Goal: Task Accomplishment & Management: Complete application form

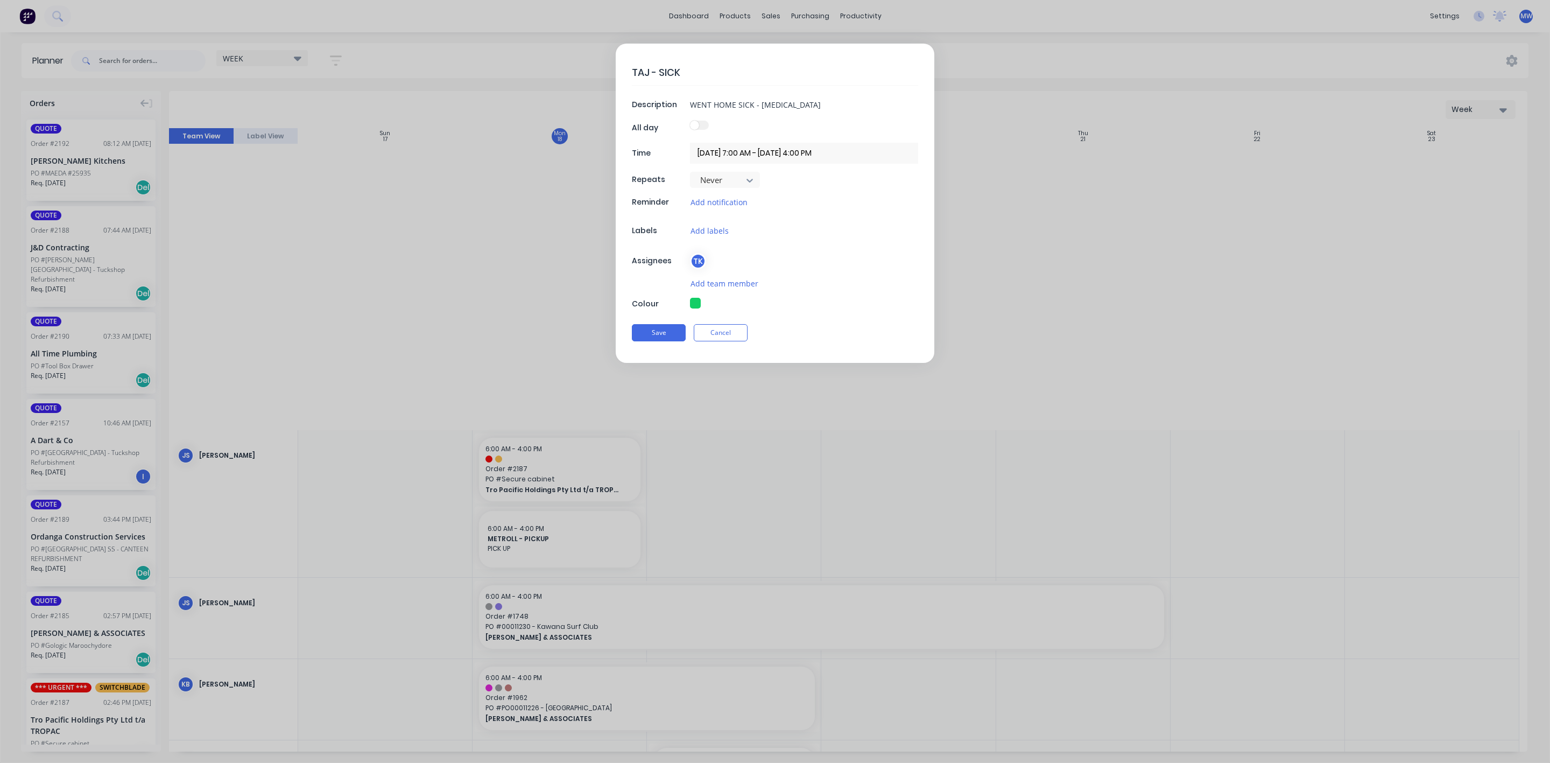
scroll to position [768, 0]
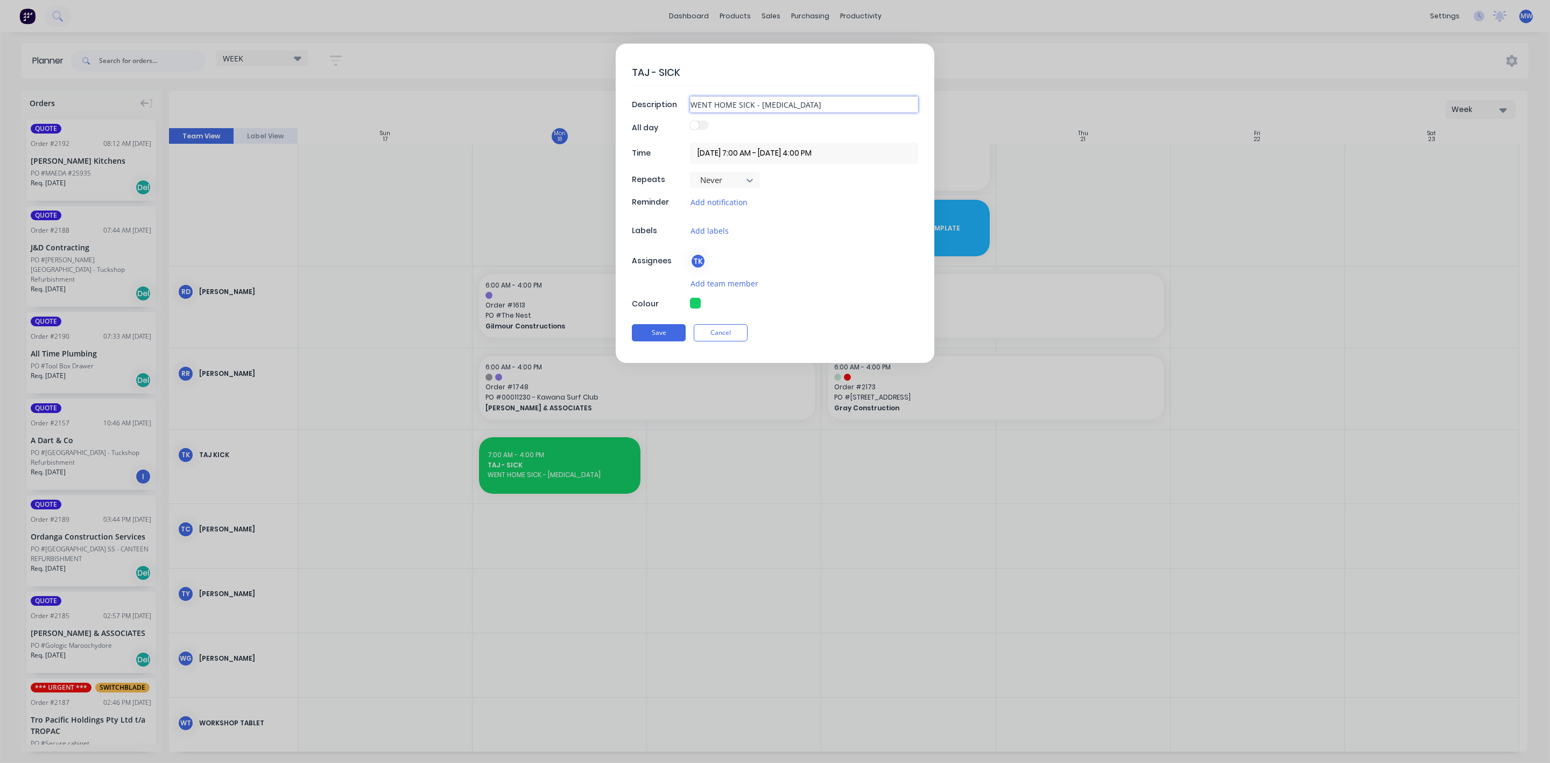
click at [827, 103] on input "WENT HOME SICK - [MEDICAL_DATA]" at bounding box center [804, 104] width 228 height 16
type textarea "x"
type input "WENT HOME SICK - CHEST INFECTIO"
type textarea "x"
type input "WENT HOME SICK - CHEST INFECTI"
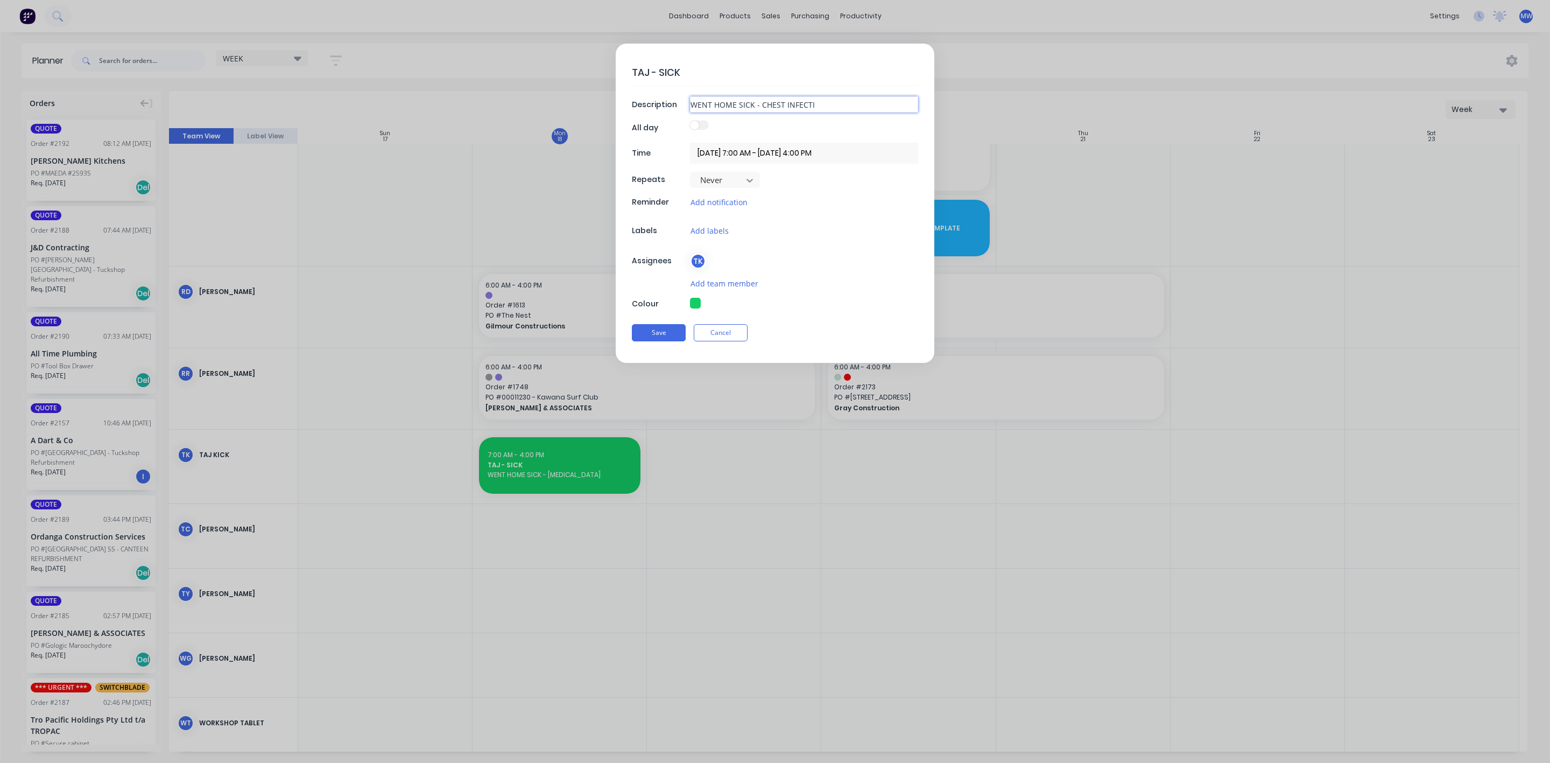
type textarea "x"
type input "WENT HOME SICK - CHEST INFECT"
type textarea "x"
type input "WENT HOME SICK - CHEST INFEC"
type textarea "x"
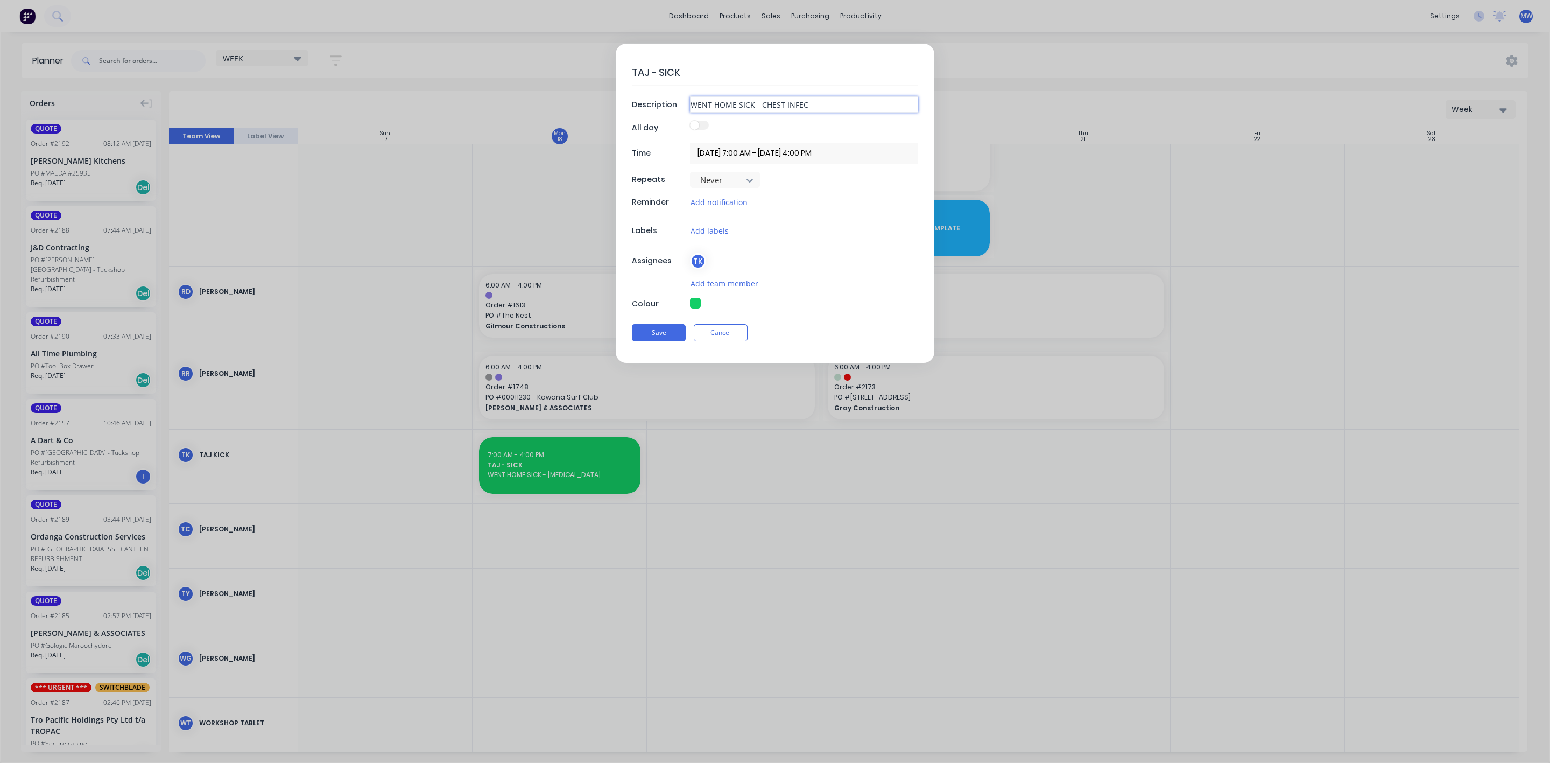
type input "WENT HOME SICK - CHEST INFE"
type textarea "x"
type input "WENT HOME SICK - CHEST INF"
type textarea "x"
type input "WENT HOME SICK - CHEST IN"
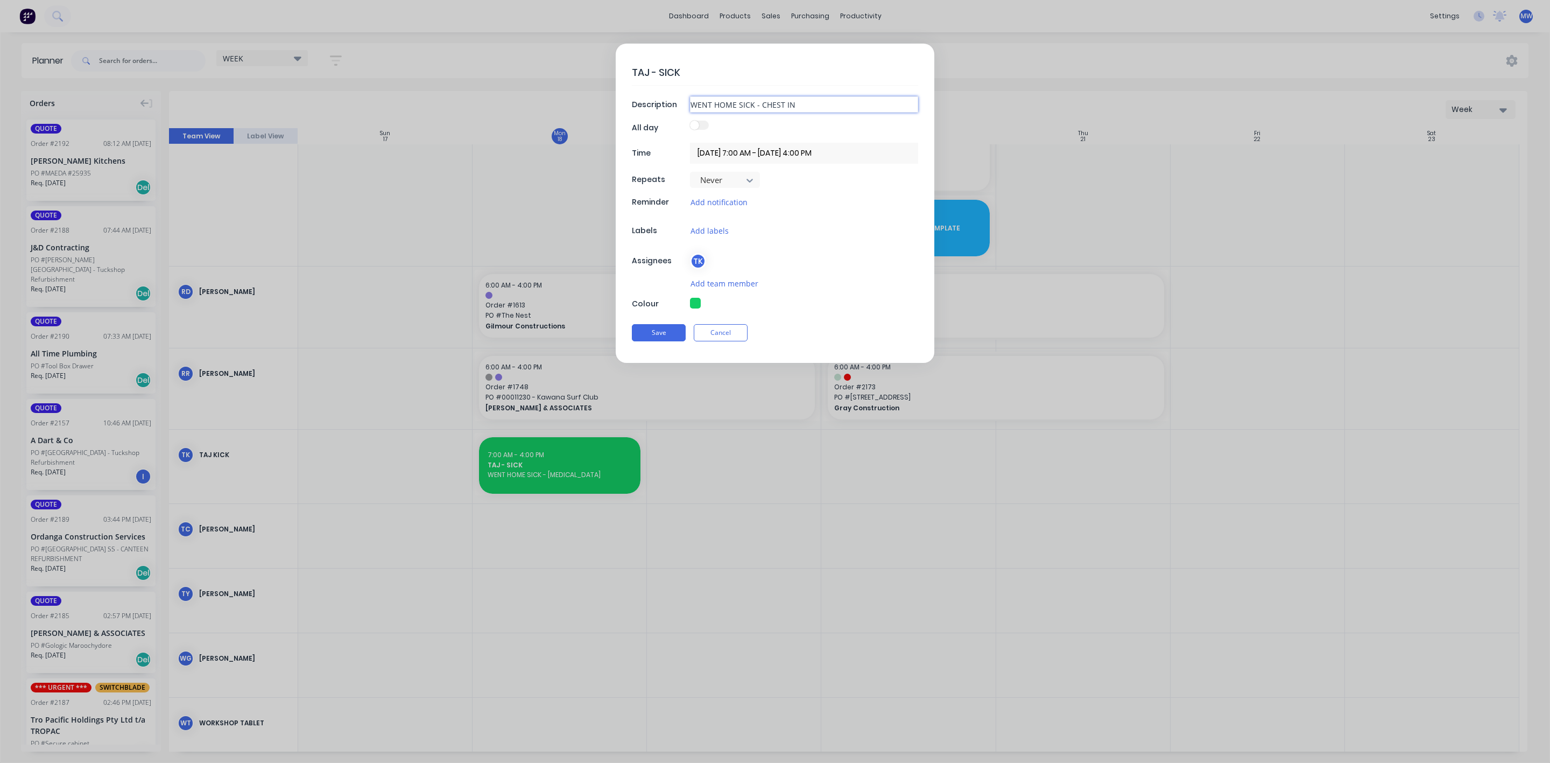
type textarea "x"
type input "WENT HOME SICK - CHEST I"
type textarea "x"
type input "WENT HOME SICK - CHEST"
type textarea "x"
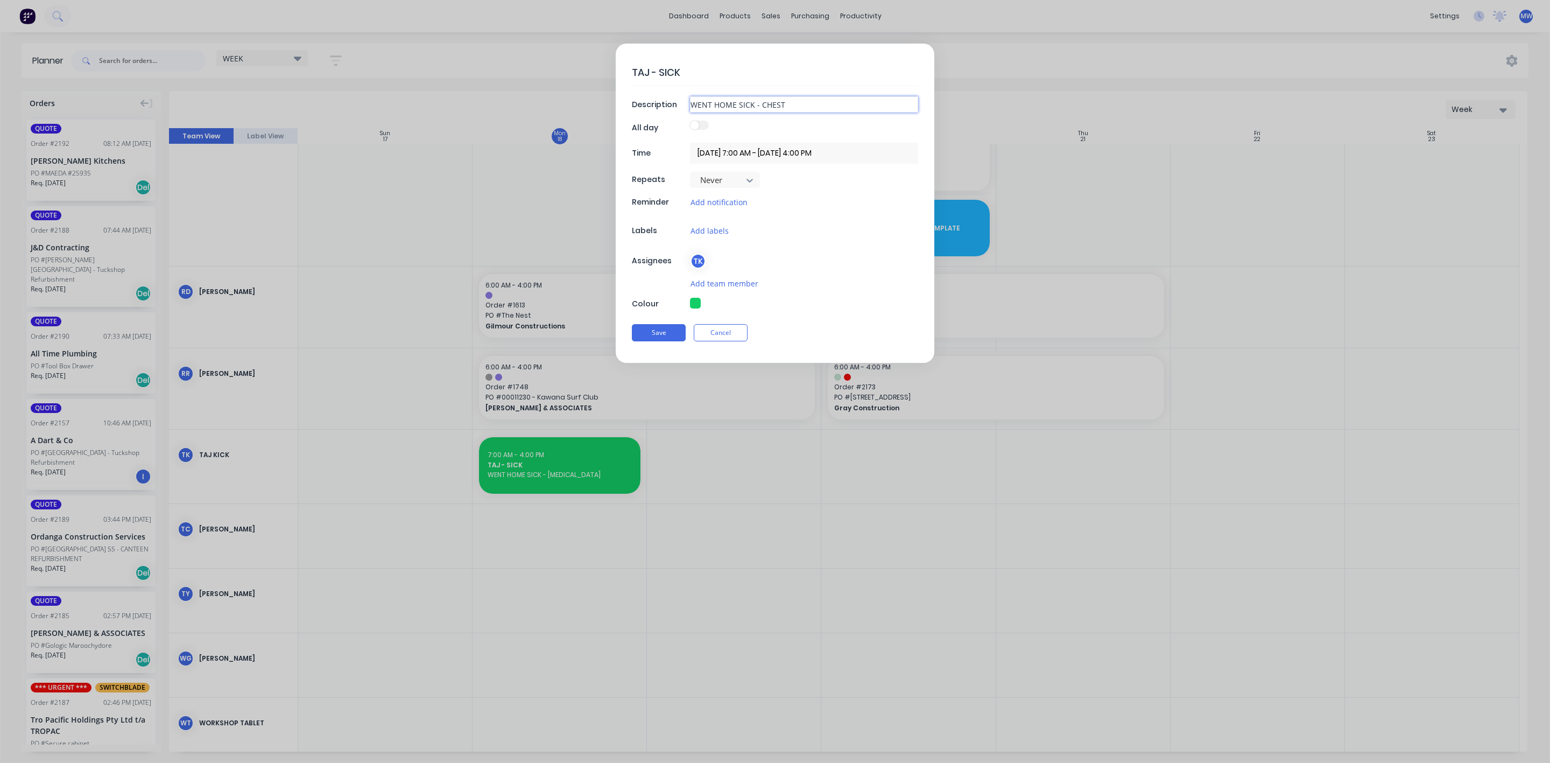
type input "WENT HOME SICK - CHEST"
type textarea "x"
type input "WENT HOME SICK - CHES"
type textarea "x"
type input "WENT HOME SICK - CHE"
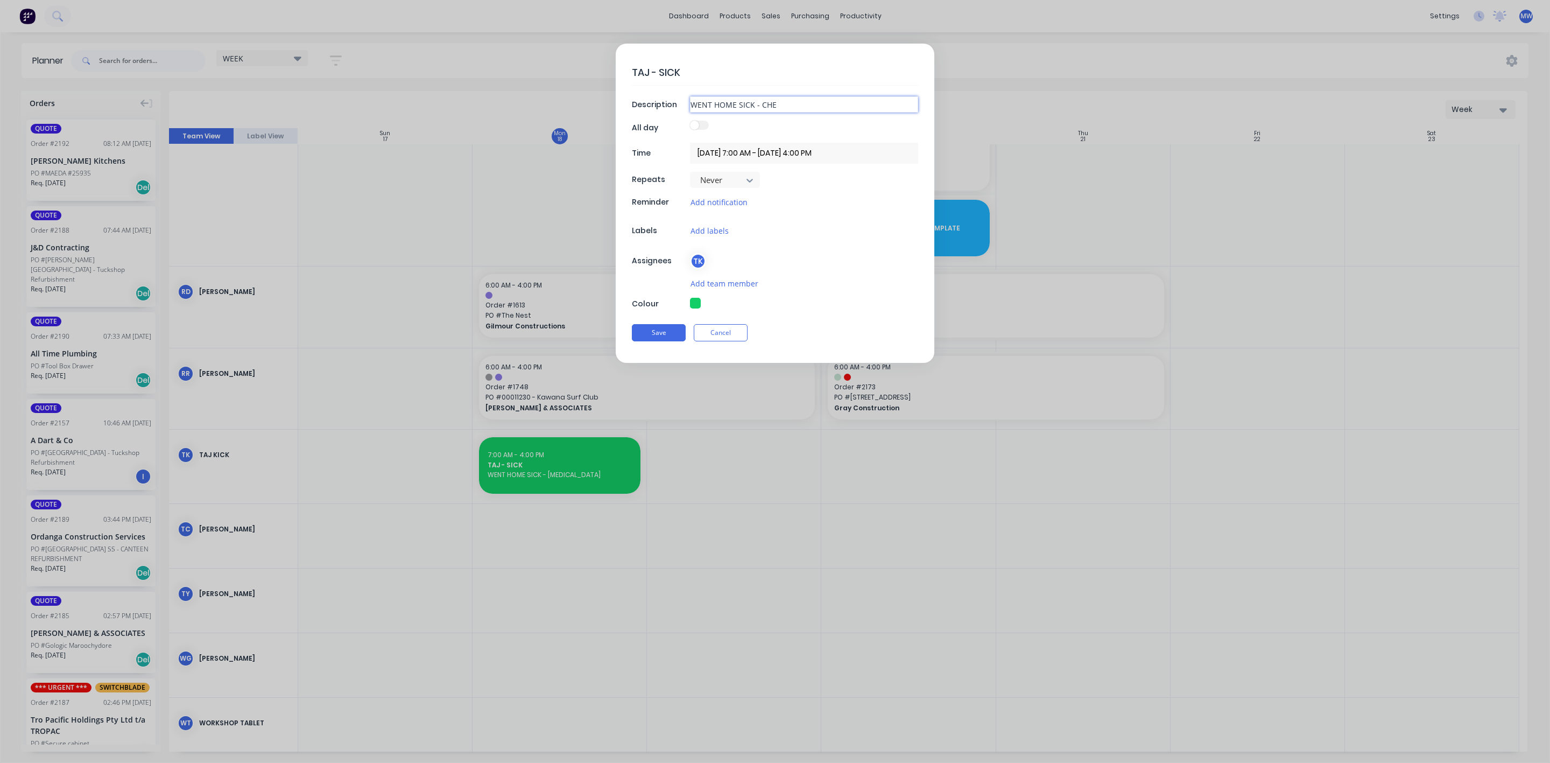
type textarea "x"
type input "WENT HOME SICK - CH"
type textarea "x"
type input "WENT HOME SICK - C"
type textarea "x"
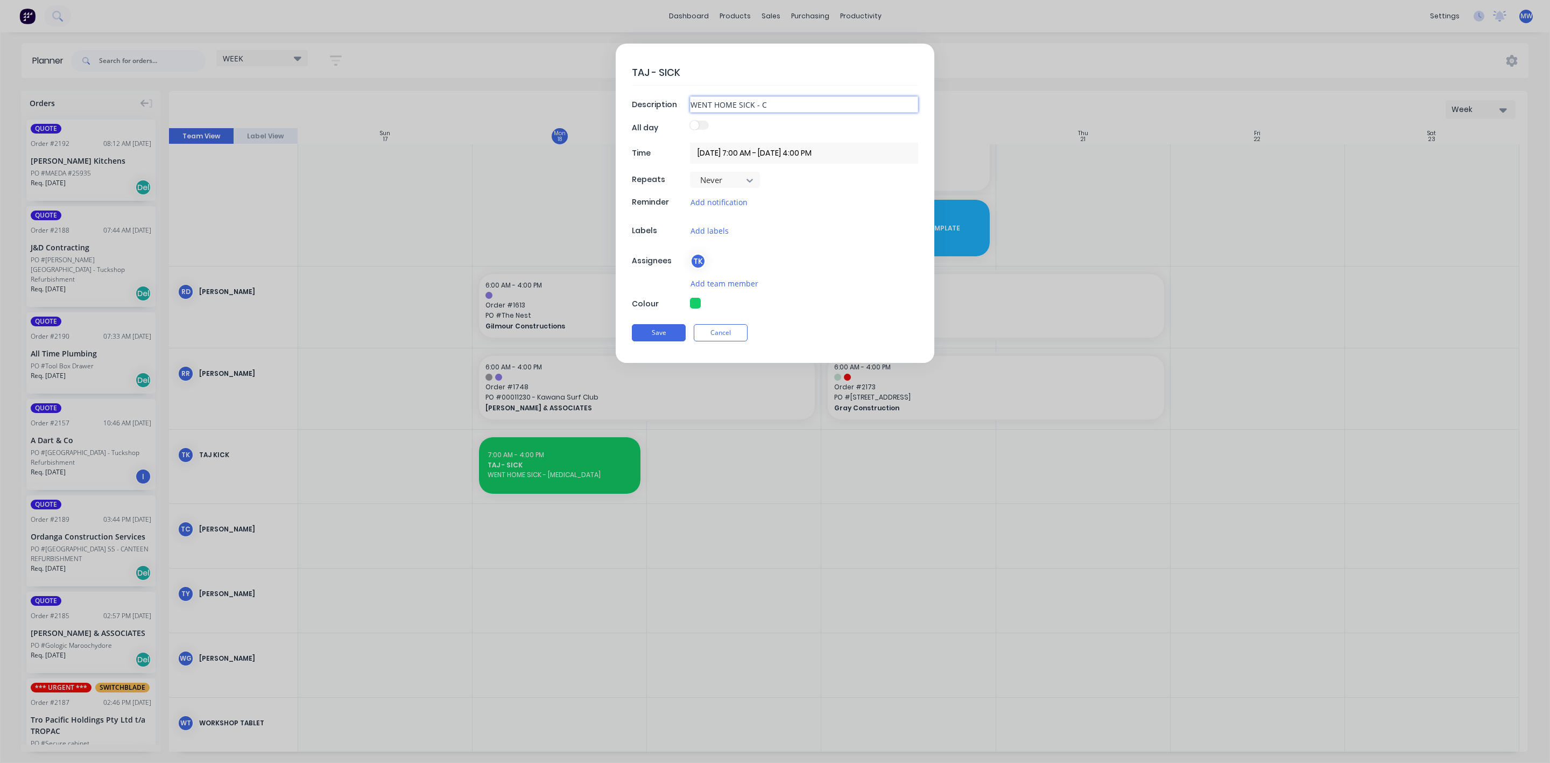
type input "WENT HOME SICK -"
type textarea "x"
type input "WENT HOME SICK - I"
type textarea "x"
type input "WENT HOME SICK - IN"
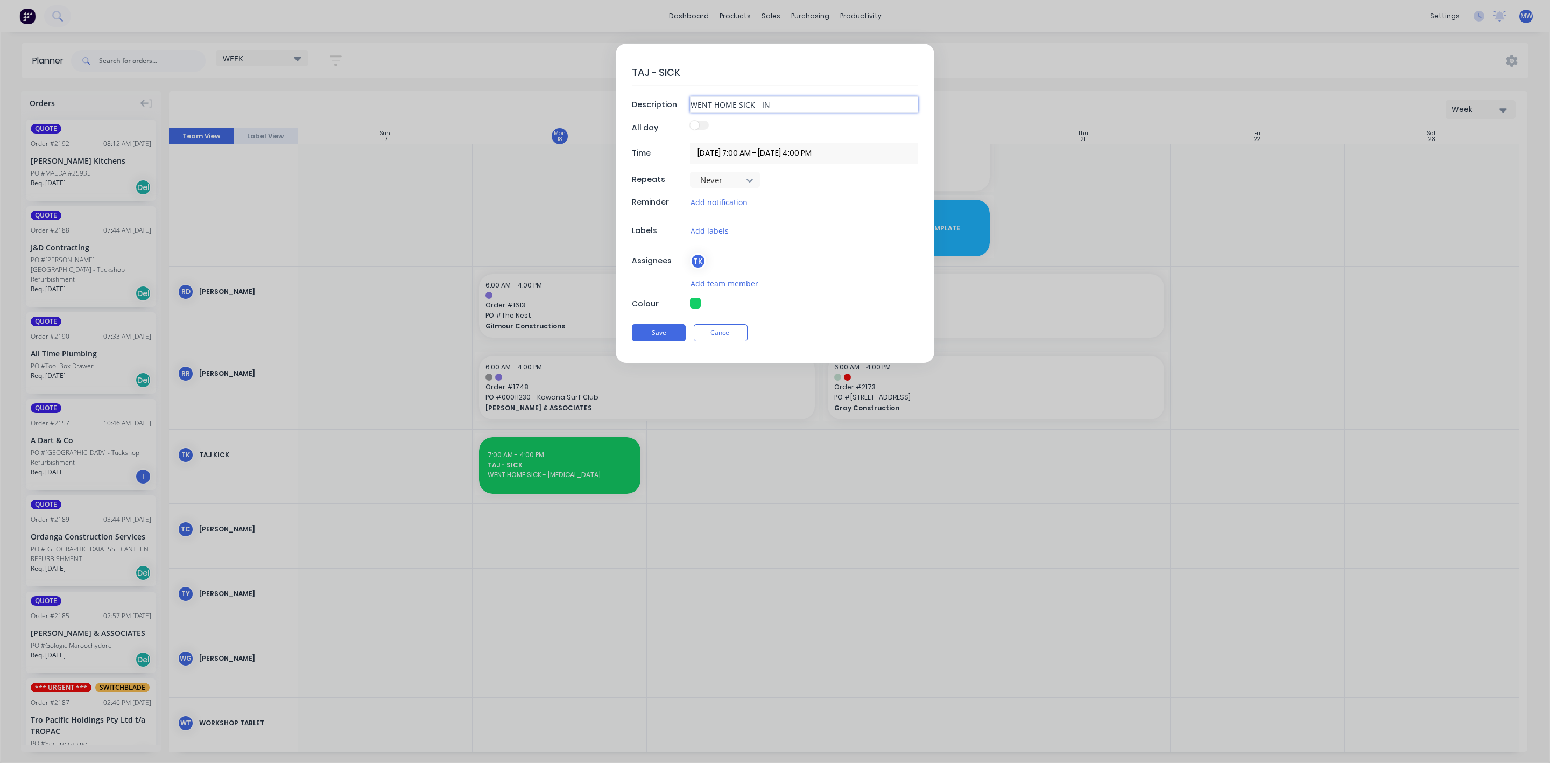
type textarea "x"
type input "WENT HOME SICK - INF"
type textarea "x"
type input "WENT HOME SICK - INFL"
type textarea "x"
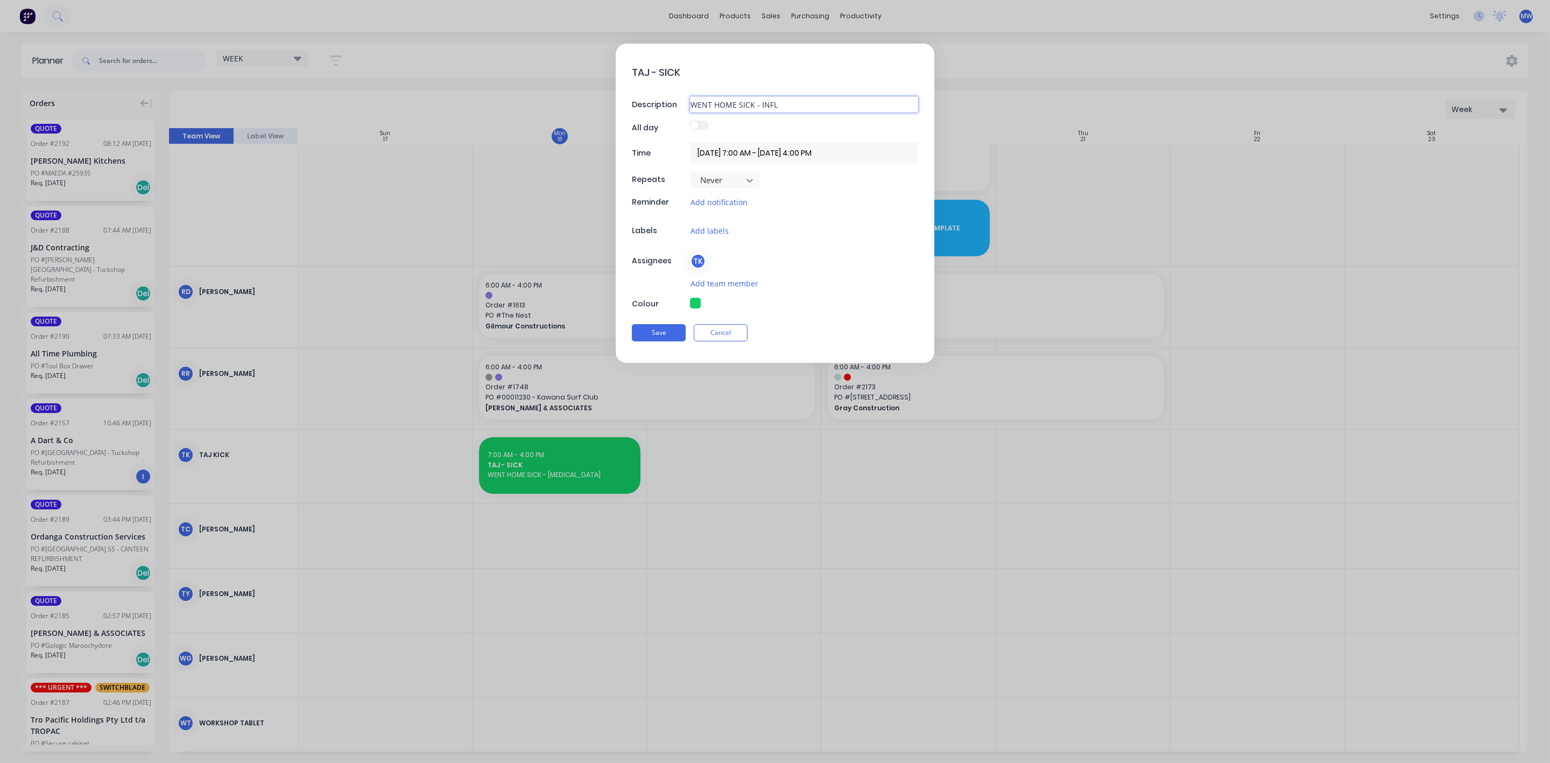
type input "WENT HOME SICK - INFLU"
type textarea "x"
type input "WENT HOME SICK - INFLUE"
type textarea "x"
type input "WENT HOME SICK - INFLUEN"
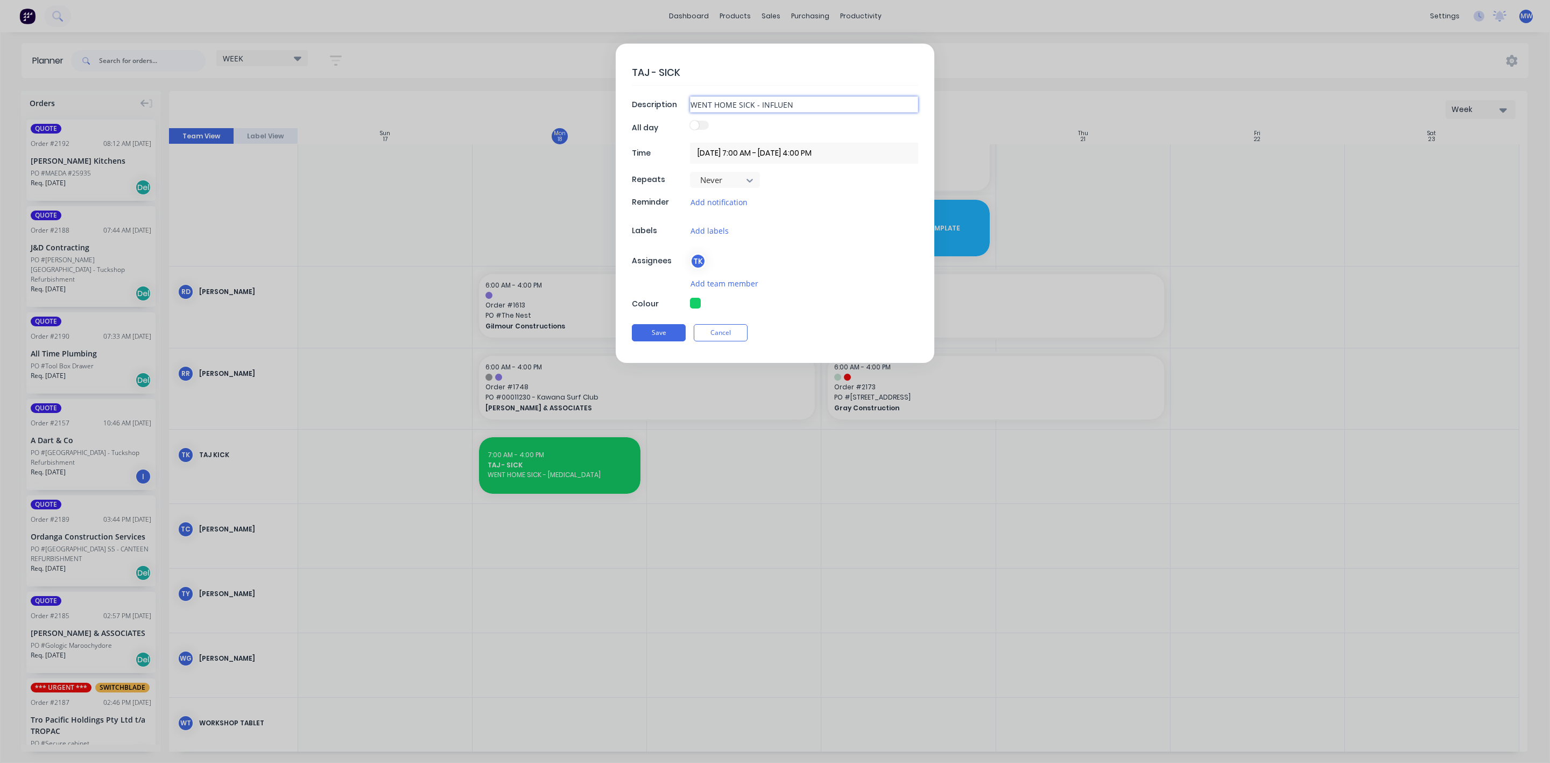
type textarea "x"
type input "WENT HOME SICK - INFLUENZ"
type textarea "x"
type input "WENT HOME SICK - [MEDICAL_DATA]"
type textarea "x"
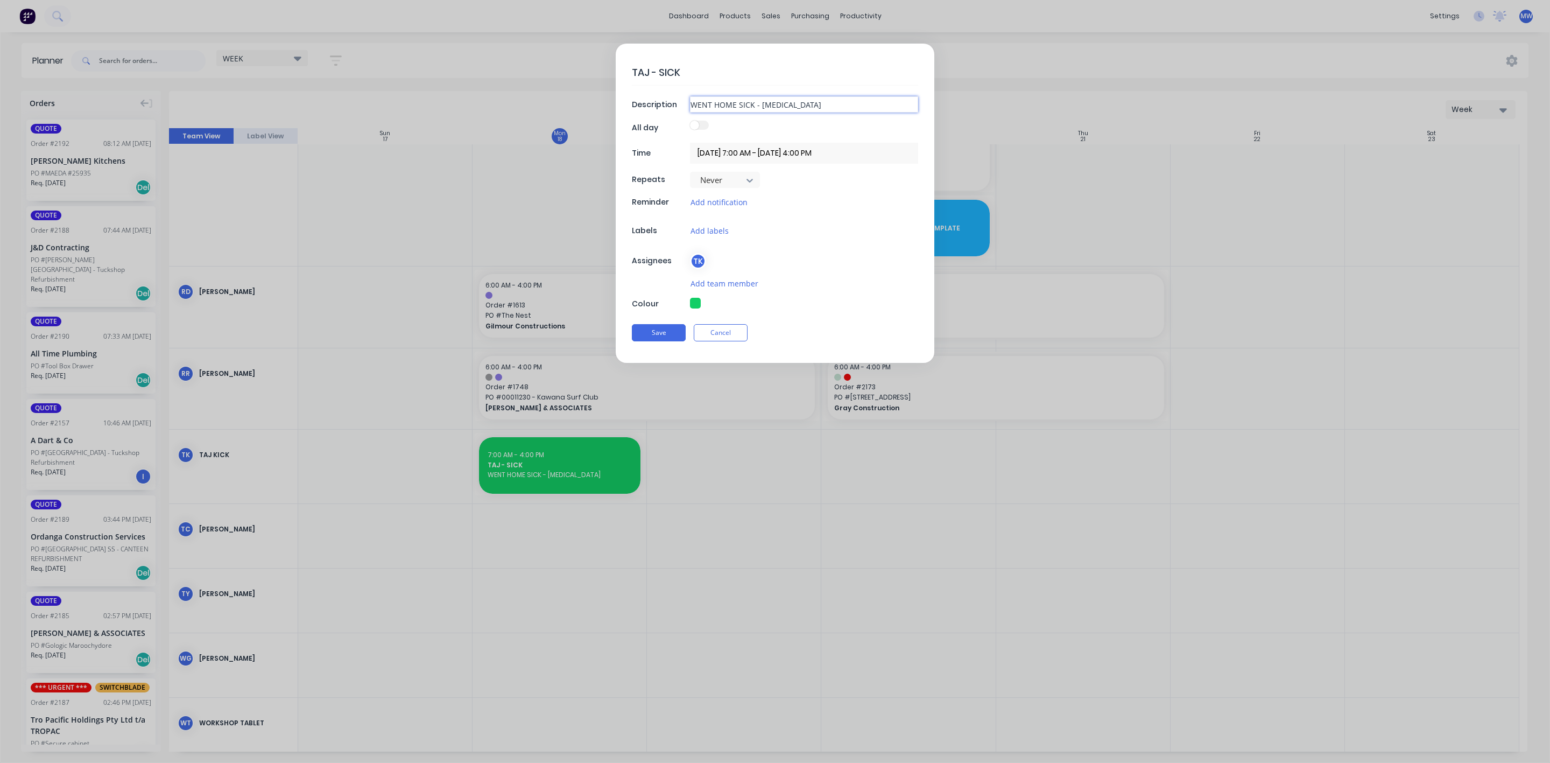
type input "WENT HOME SICK - [MEDICAL_DATA]"
type textarea "x"
type input "WENT HOME SICK - [MEDICAL_DATA] A"
click at [671, 337] on button "Save" at bounding box center [659, 332] width 54 height 17
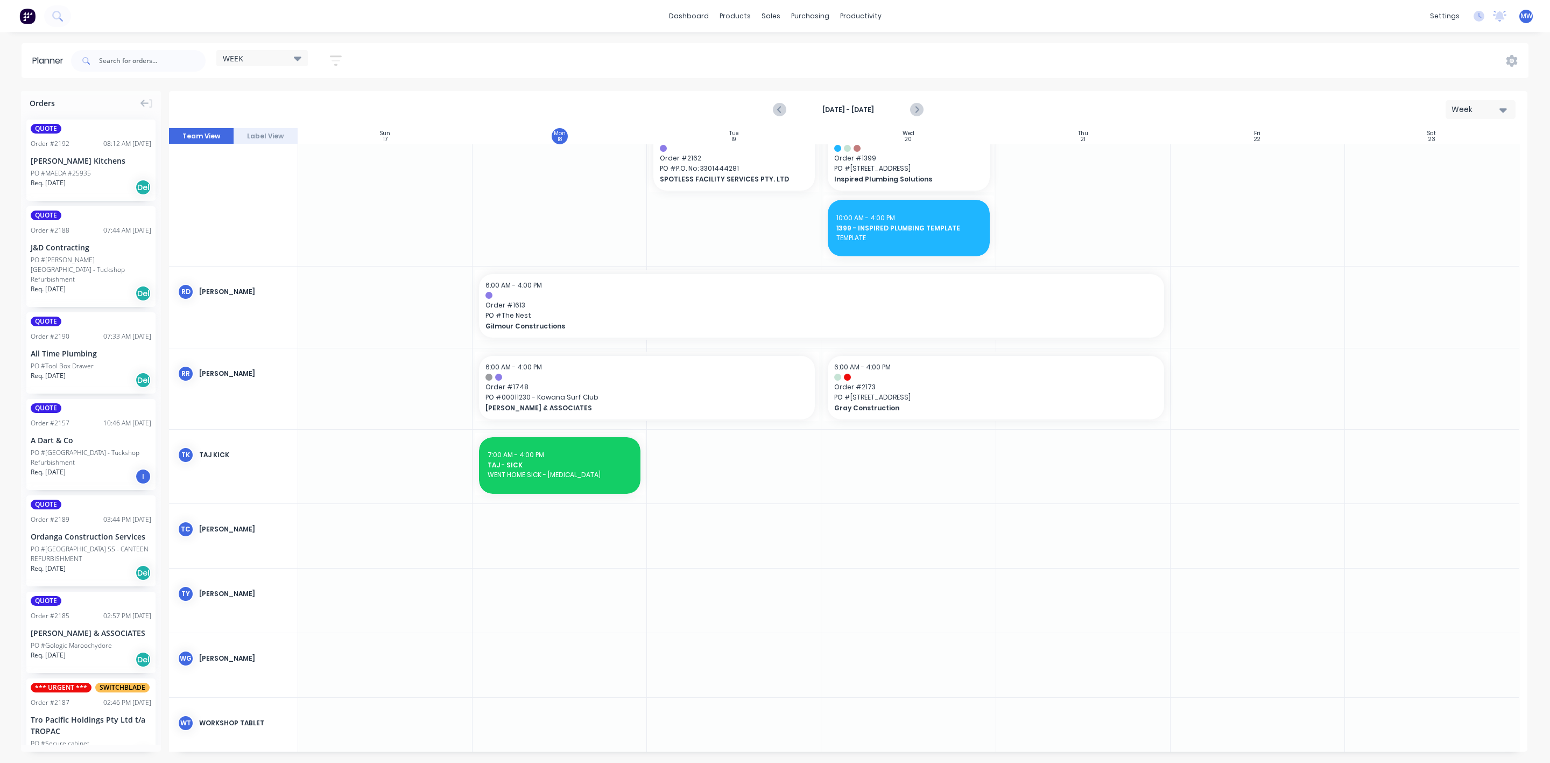
type textarea "x"
